Goal: Check status

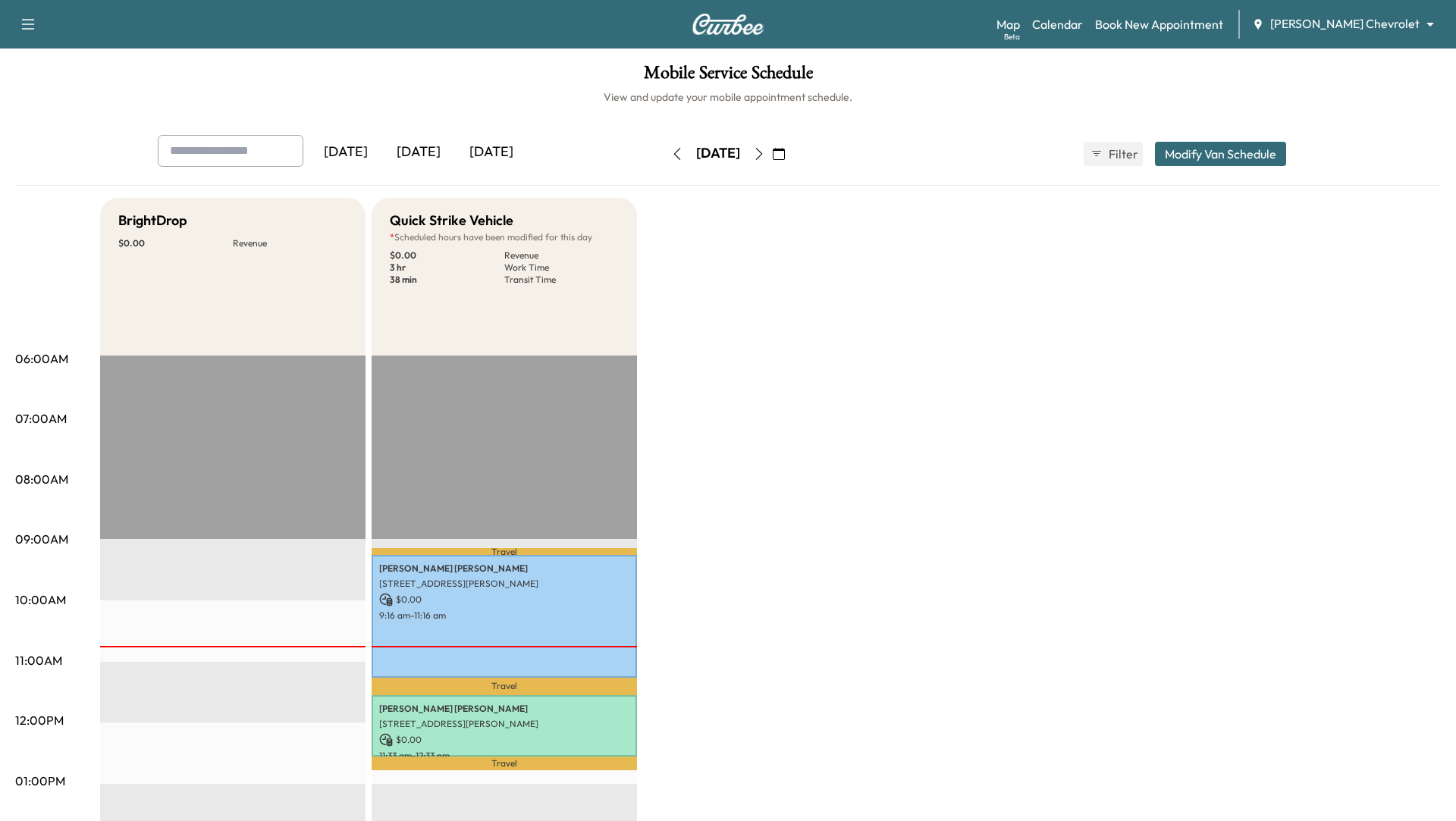
scroll to position [62, 0]
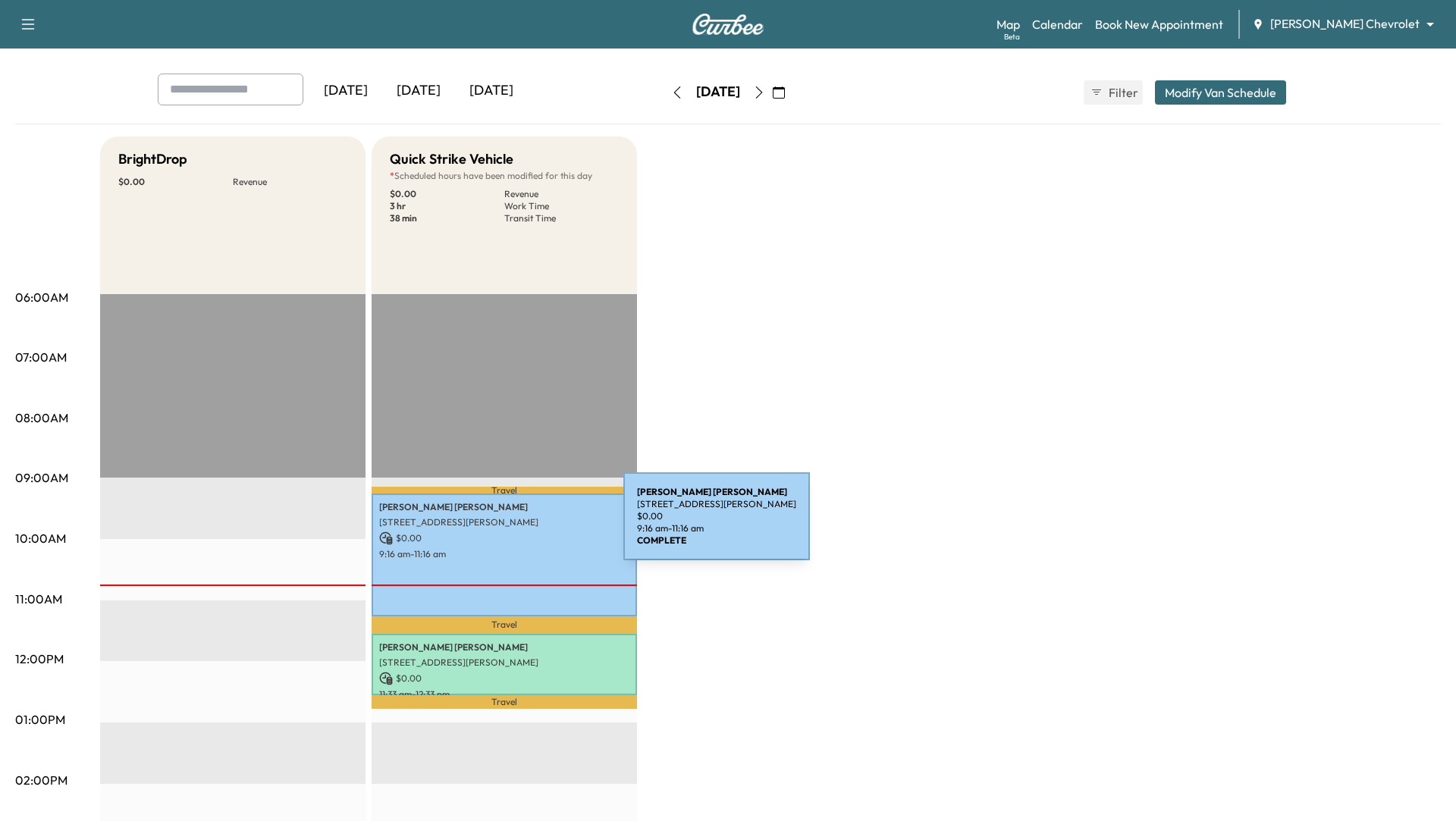
click at [510, 526] on p "[STREET_ADDRESS][PERSON_NAME]" at bounding box center [504, 522] width 250 height 12
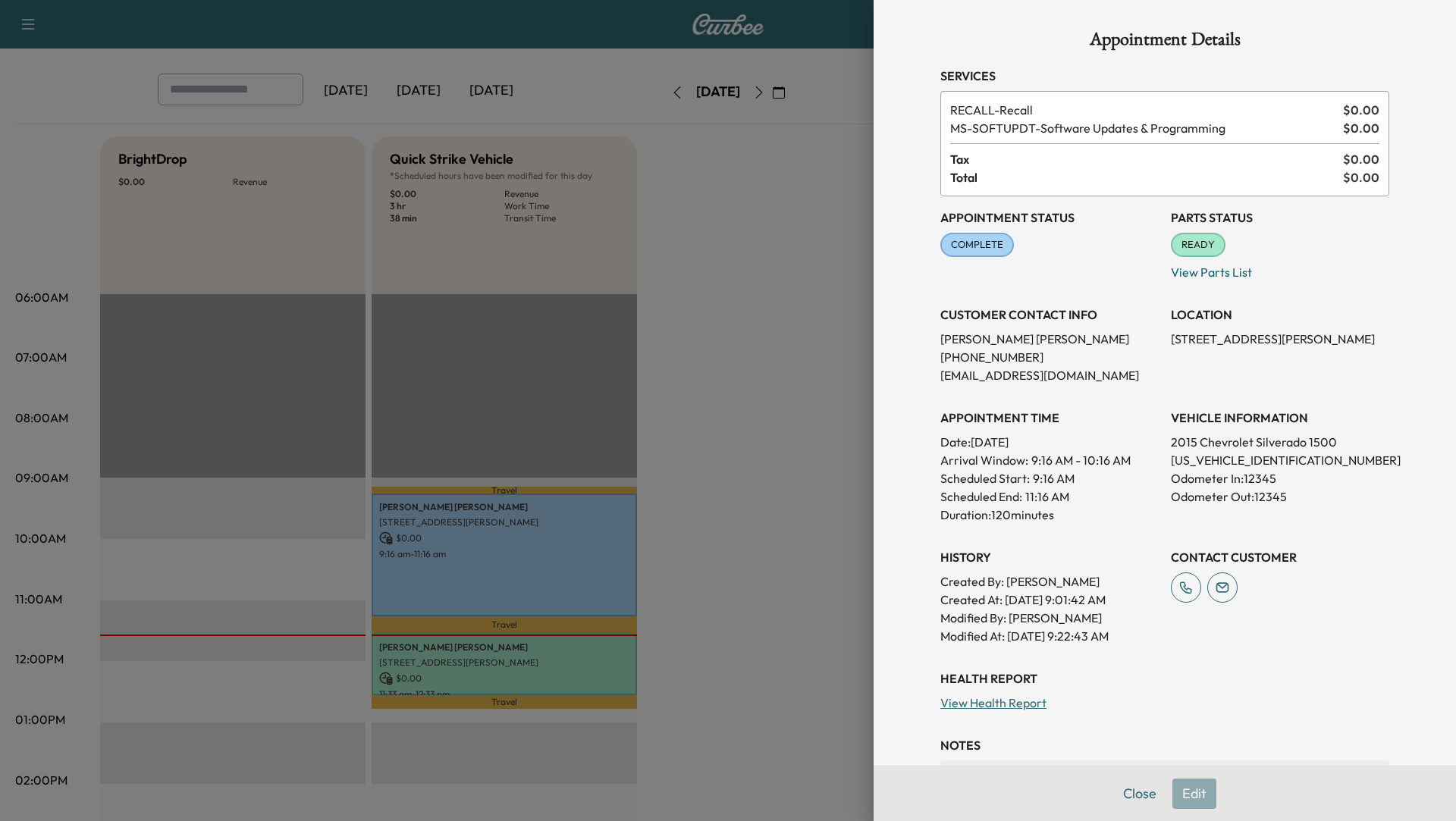
scroll to position [155, 0]
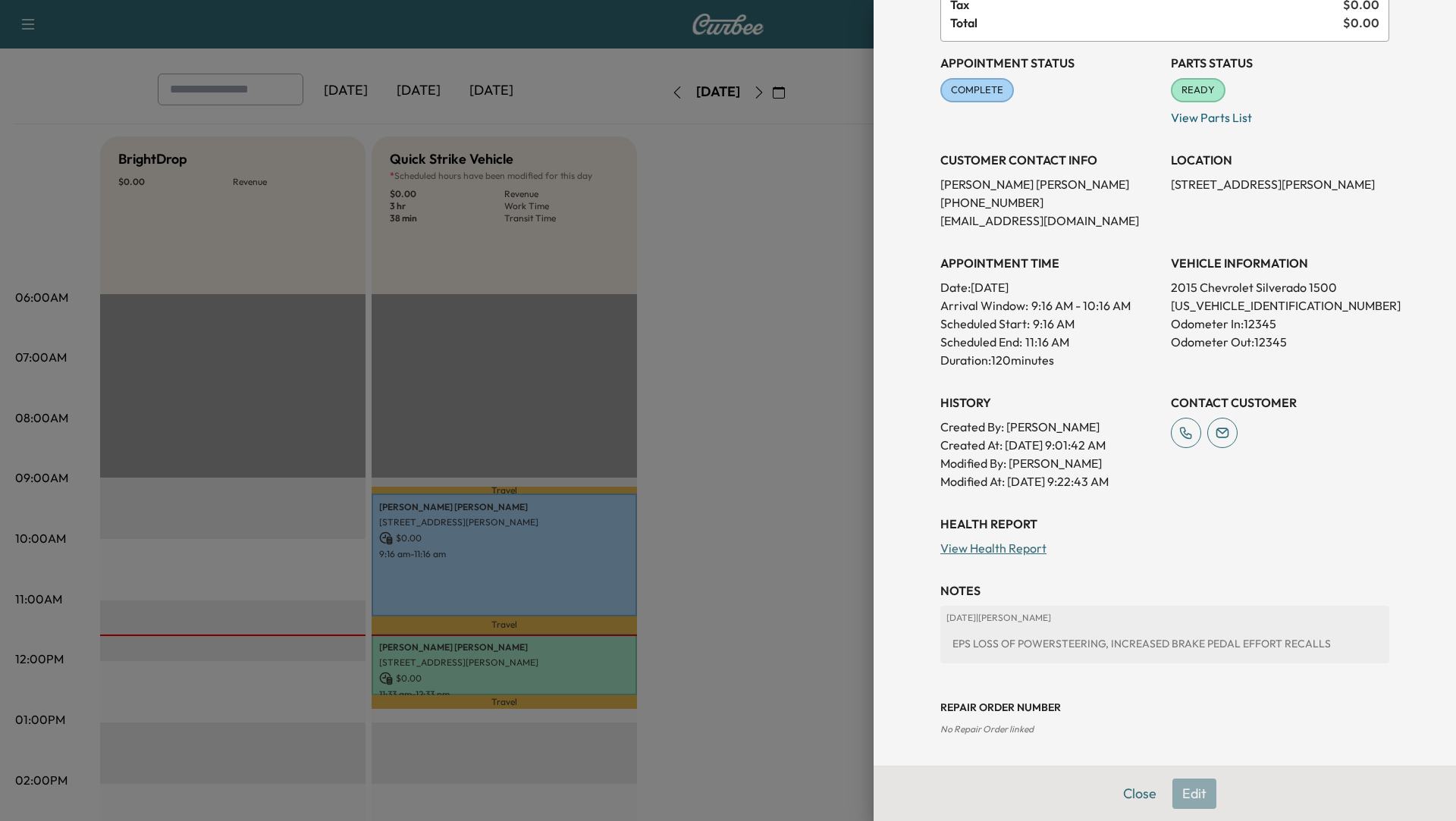
click at [1196, 782] on div "Close Edit" at bounding box center [1165, 793] width 582 height 55
